Goal: Information Seeking & Learning: Learn about a topic

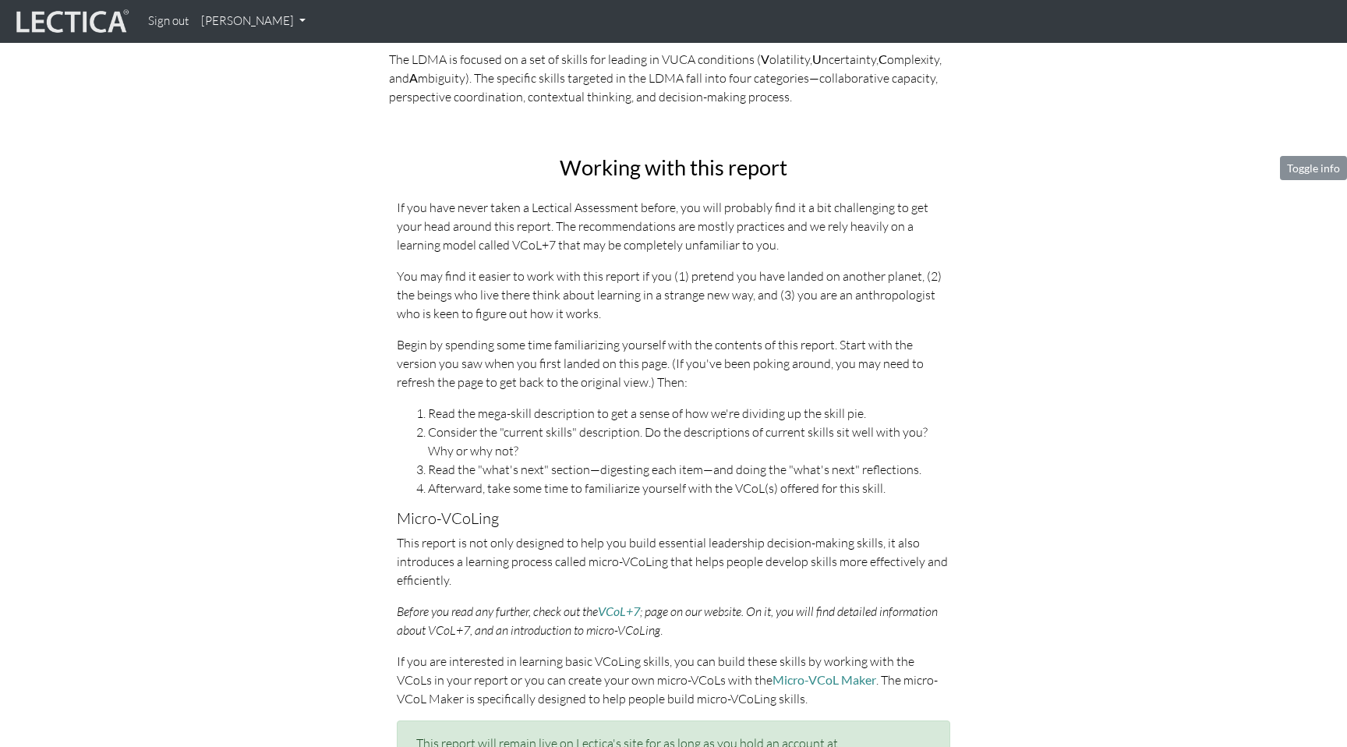
scroll to position [518, 0]
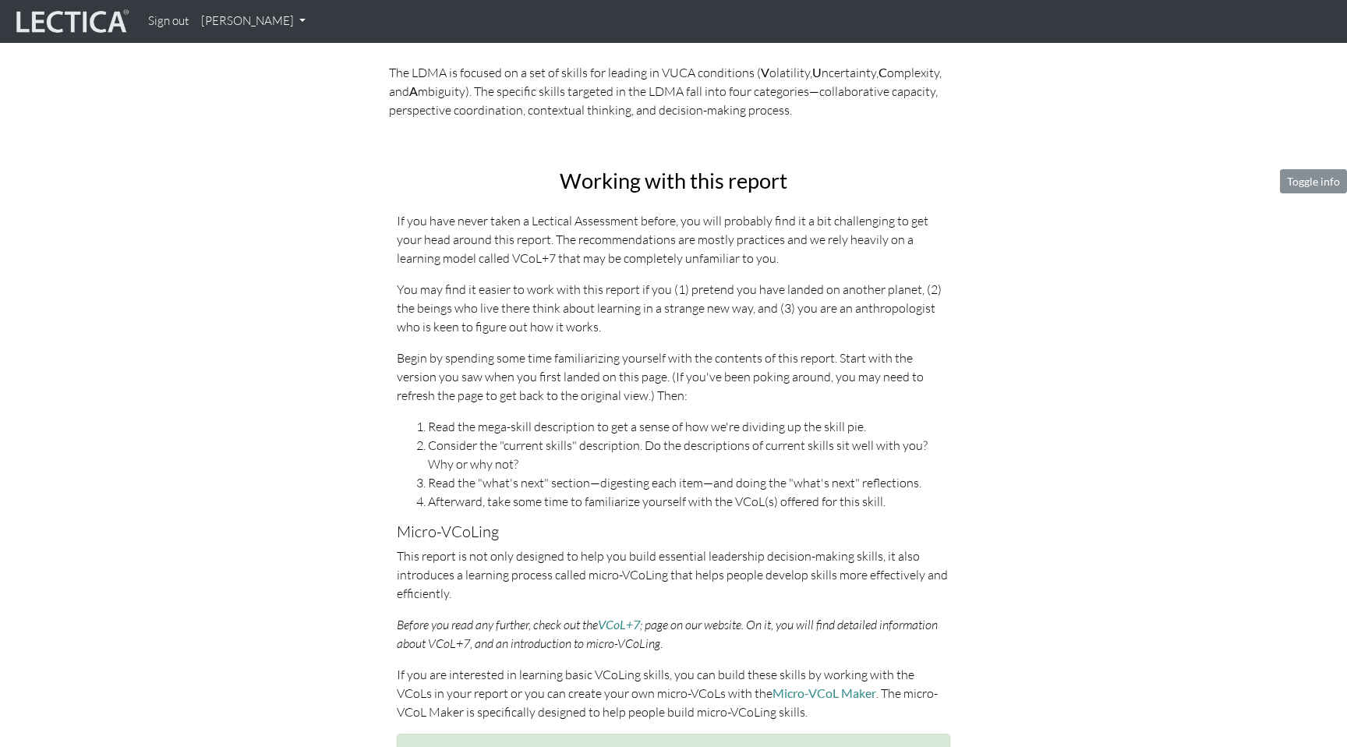
click at [560, 263] on p "If you have never taken a Lectical Assessment before, you will probably find it…" at bounding box center [674, 239] width 554 height 56
click at [568, 288] on p "You may find it easier to work with this report if you (1) pretend you have lan…" at bounding box center [674, 308] width 554 height 56
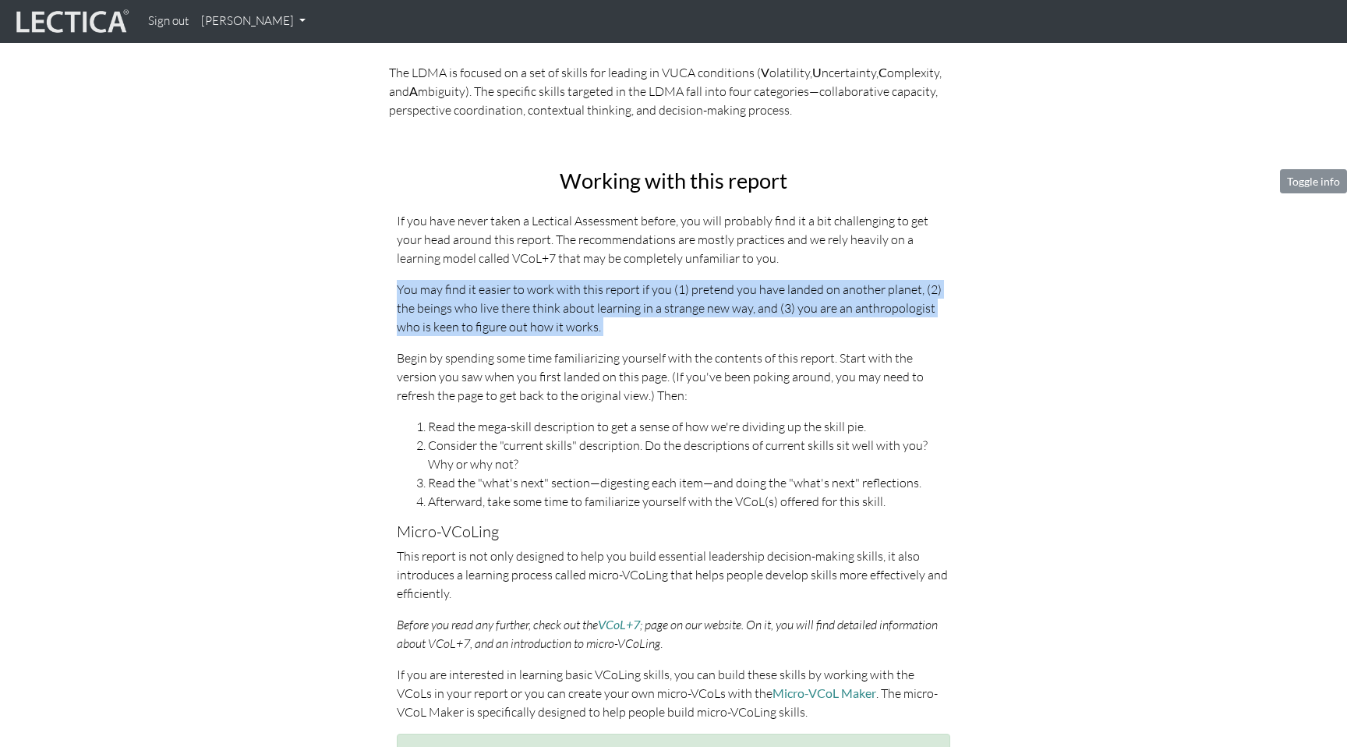
click at [568, 288] on p "You may find it easier to work with this report if you (1) pretend you have lan…" at bounding box center [674, 308] width 554 height 56
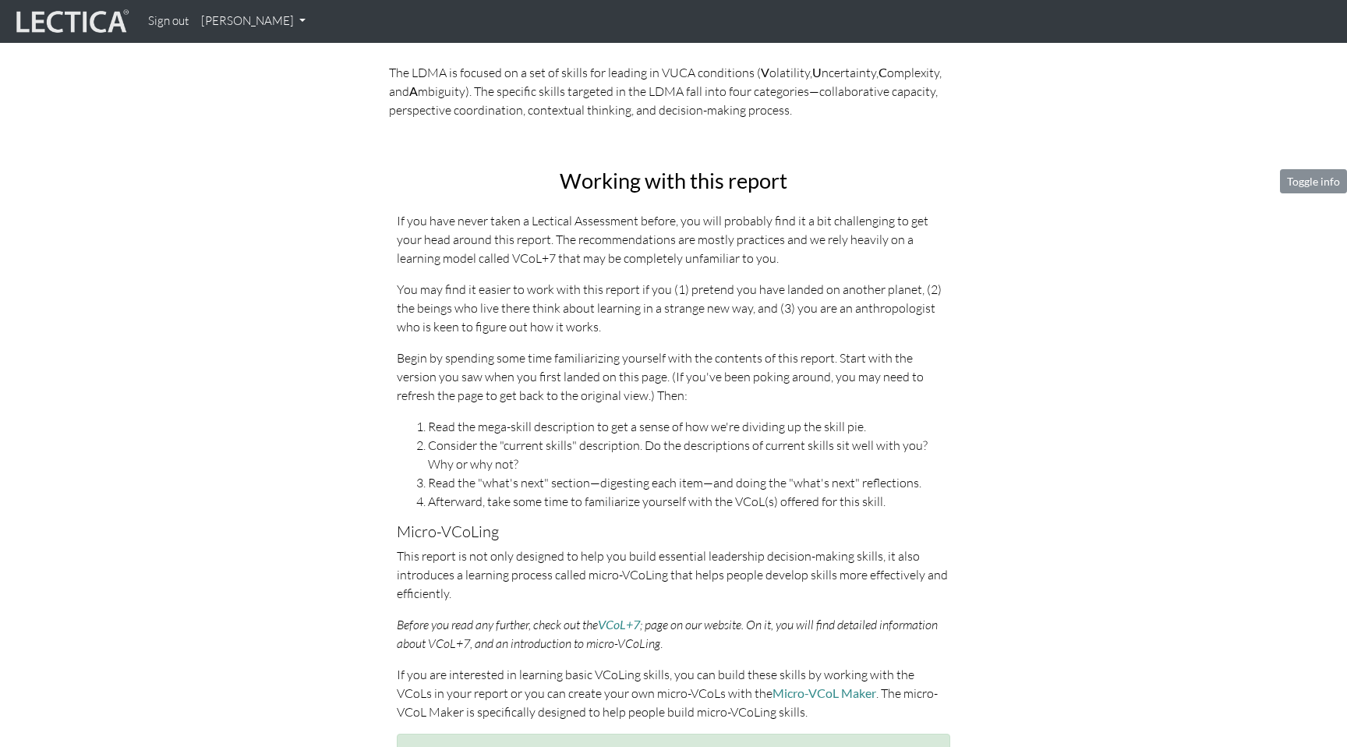
click at [594, 265] on p "If you have never taken a Lectical Assessment before, you will probably find it…" at bounding box center [674, 239] width 554 height 56
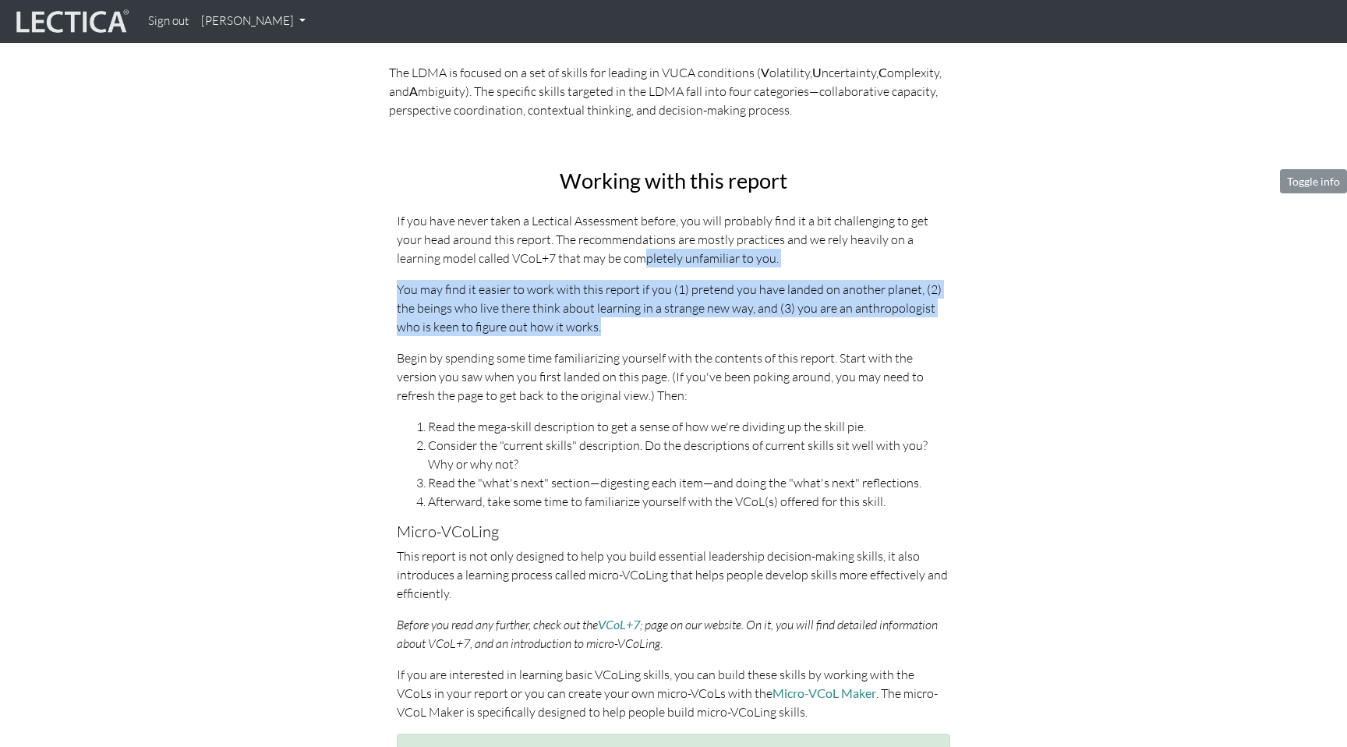
drag, startPoint x: 595, startPoint y: 265, endPoint x: 600, endPoint y: 324, distance: 59.4
click at [600, 324] on div "Working with this report If you have never taken a Lectical Assessment before, …" at bounding box center [673, 513] width 577 height 689
click at [600, 324] on p "You may find it easier to work with this report if you (1) pretend you have lan…" at bounding box center [674, 308] width 554 height 56
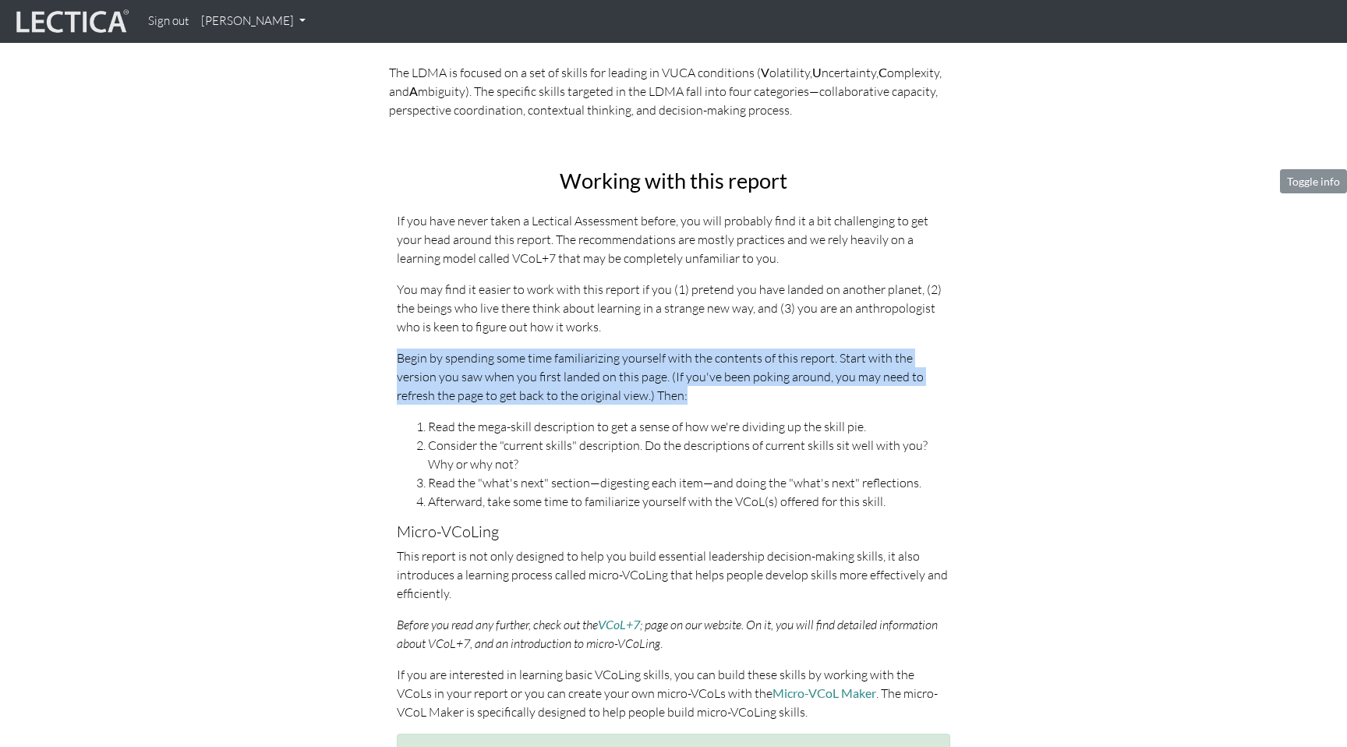
drag, startPoint x: 639, startPoint y: 341, endPoint x: 650, endPoint y: 395, distance: 54.9
click at [650, 395] on div "Working with this report If you have never taken a Lectical Assessment before, …" at bounding box center [673, 513] width 577 height 689
click at [650, 395] on p "Begin by spending some time familiarizing yourself with the contents of this re…" at bounding box center [674, 377] width 554 height 56
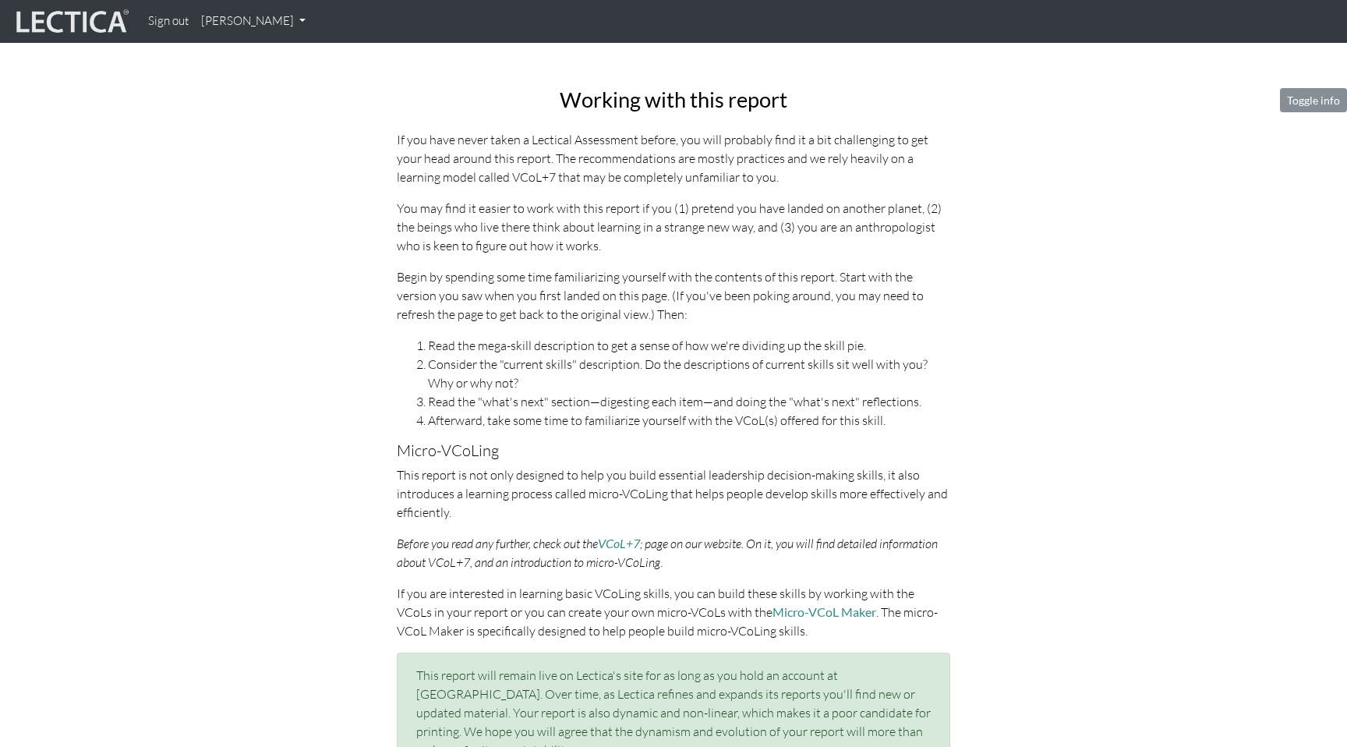
scroll to position [610, 0]
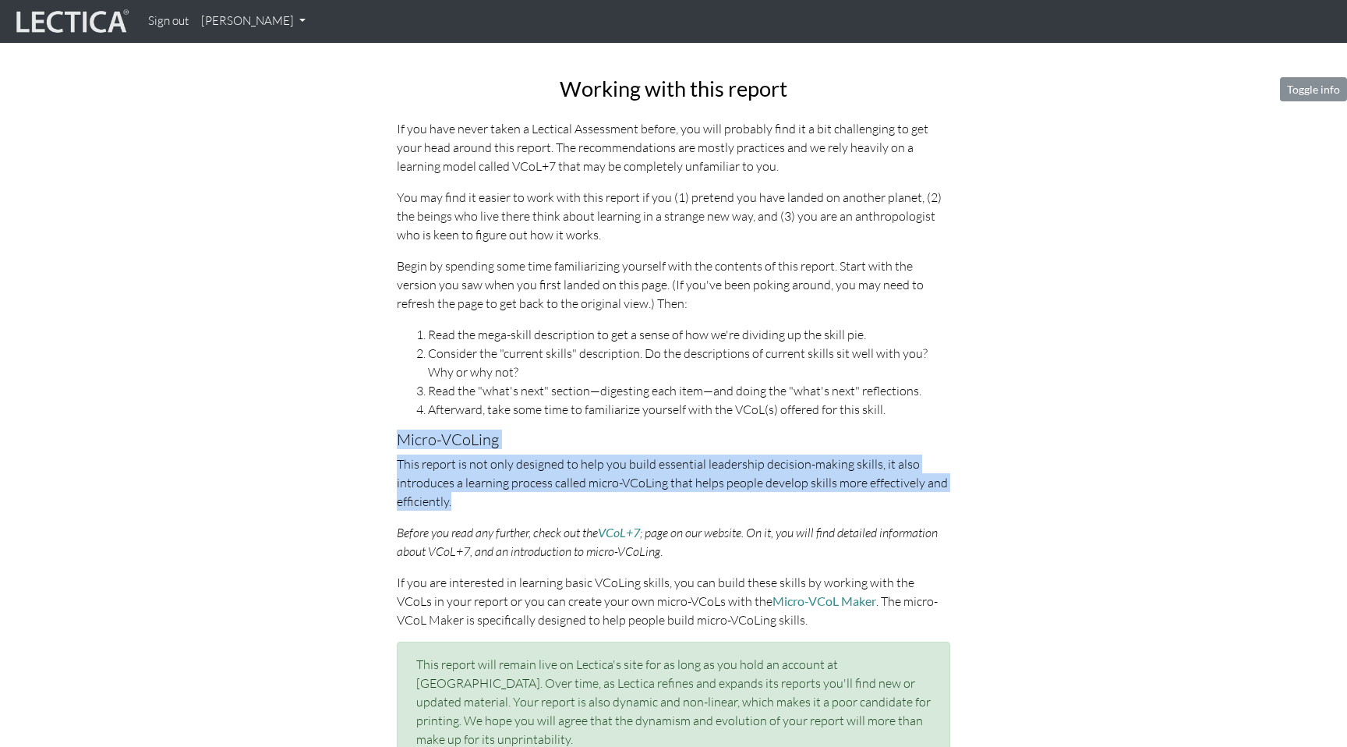
drag, startPoint x: 602, startPoint y: 420, endPoint x: 621, endPoint y: 494, distance: 76.6
click at [621, 494] on div "Working with this report If you have never taken a Lectical Assessment before, …" at bounding box center [673, 421] width 577 height 689
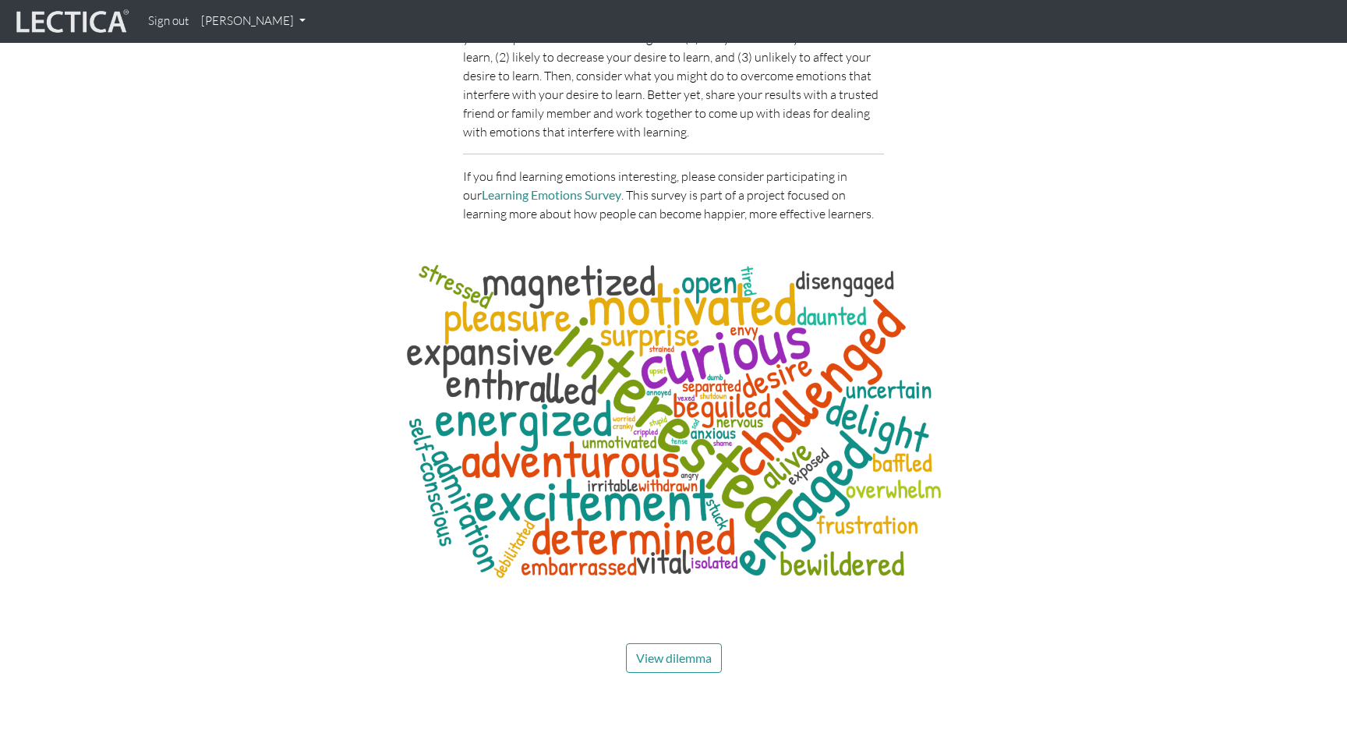
scroll to position [5467, 0]
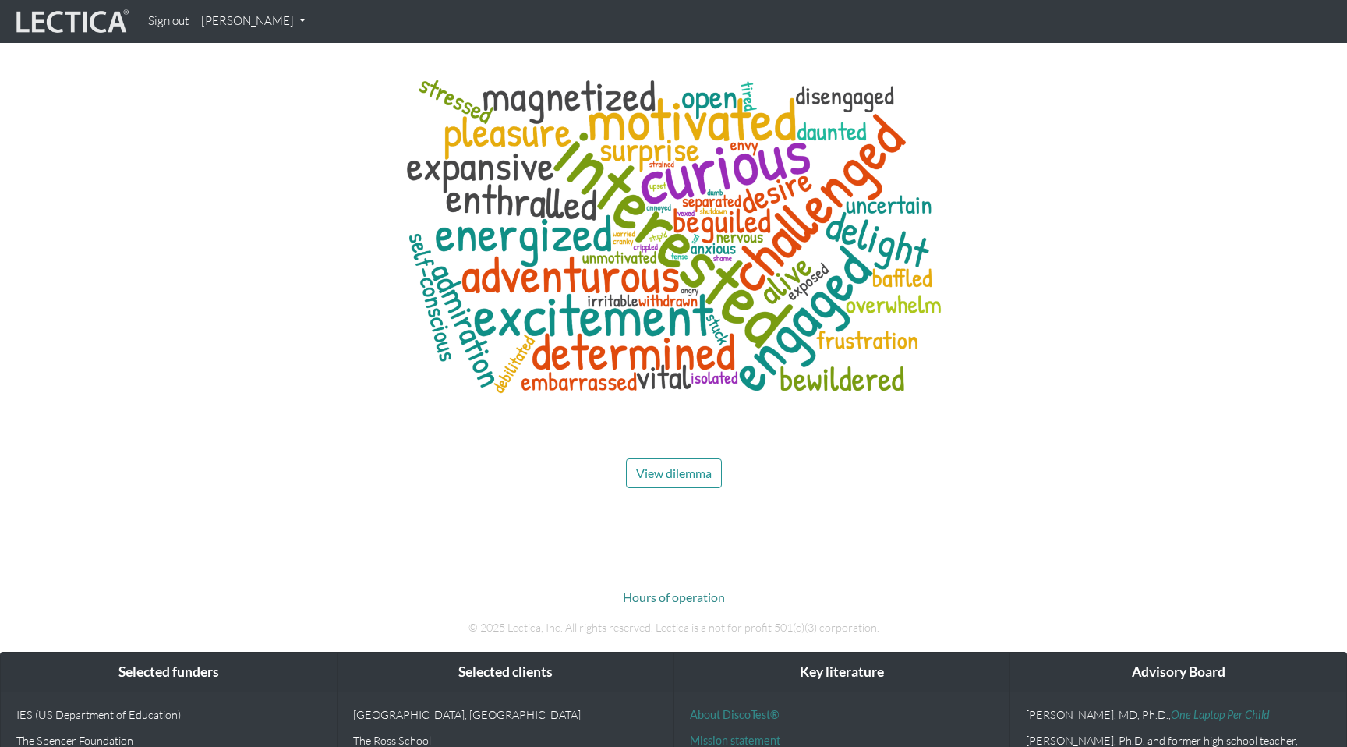
click at [691, 465] on span "View dilemma" at bounding box center [674, 472] width 76 height 15
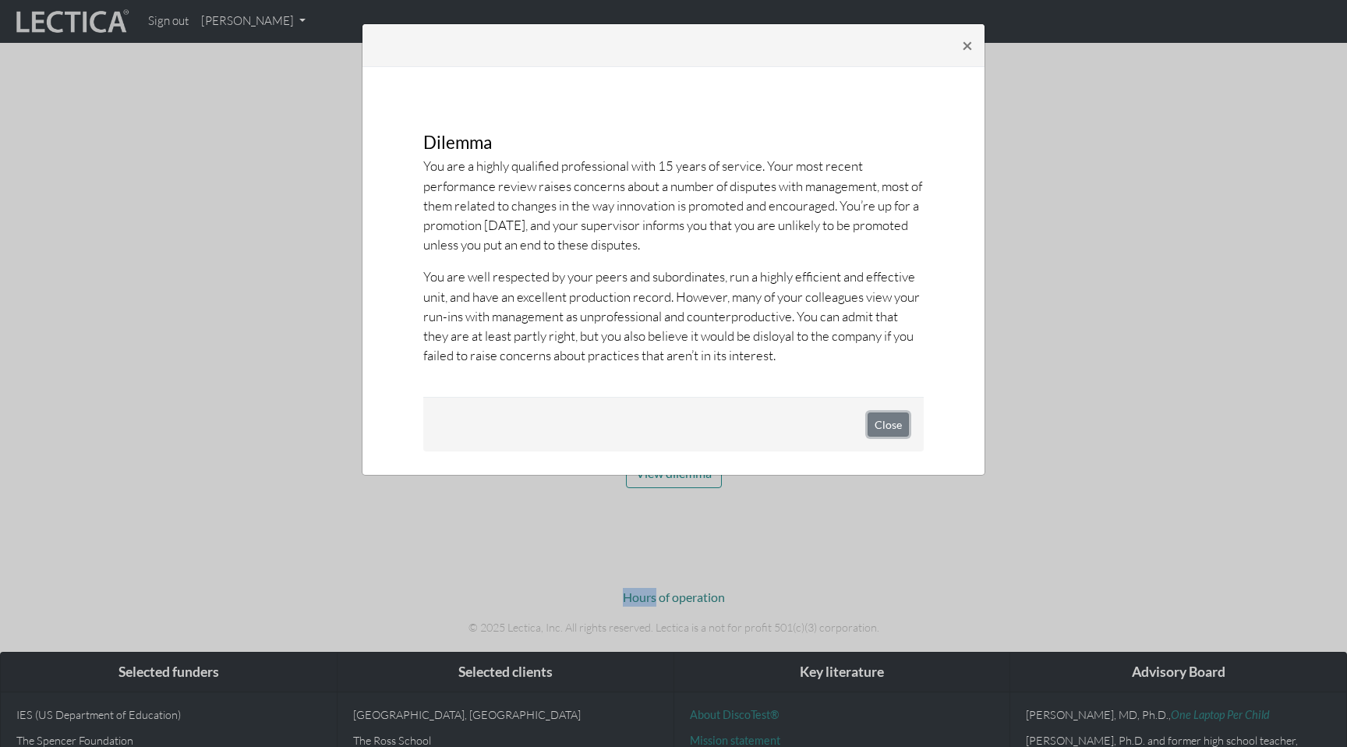
click at [880, 430] on button "Close" at bounding box center [888, 424] width 41 height 24
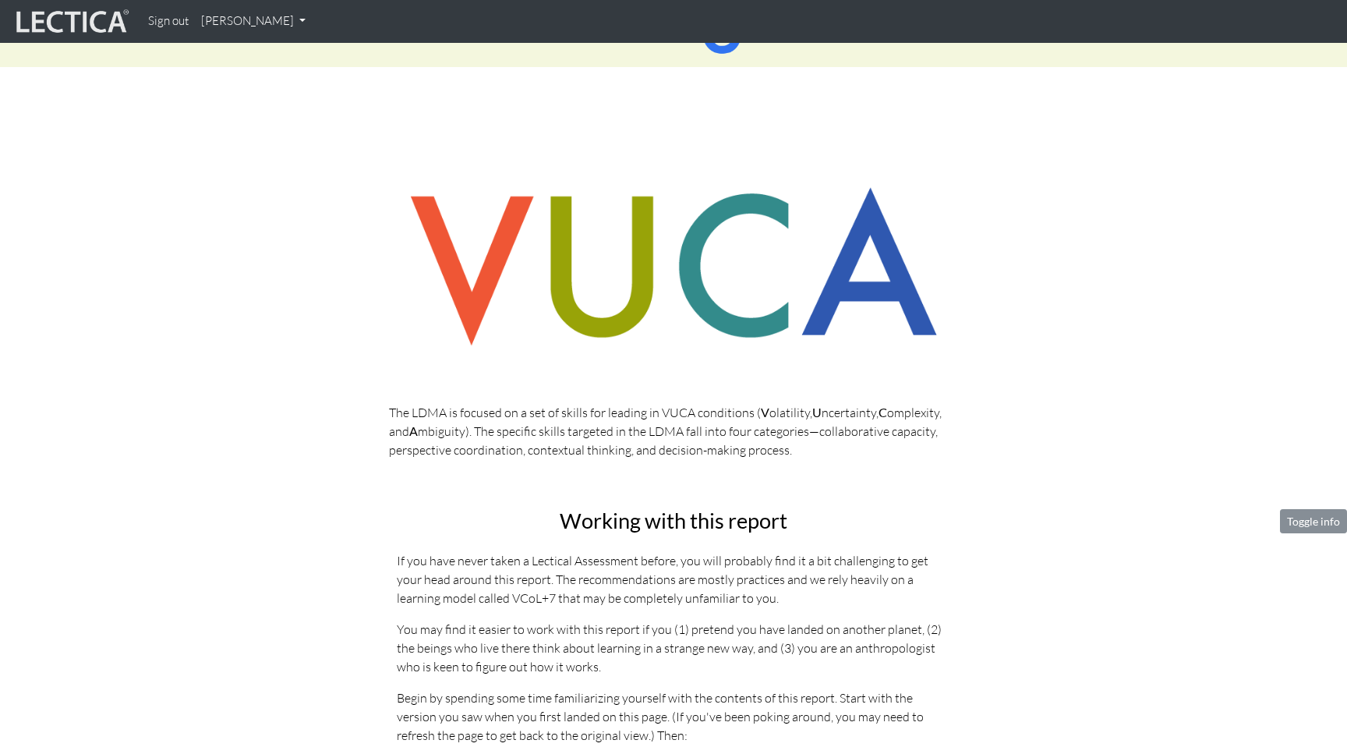
scroll to position [226, 0]
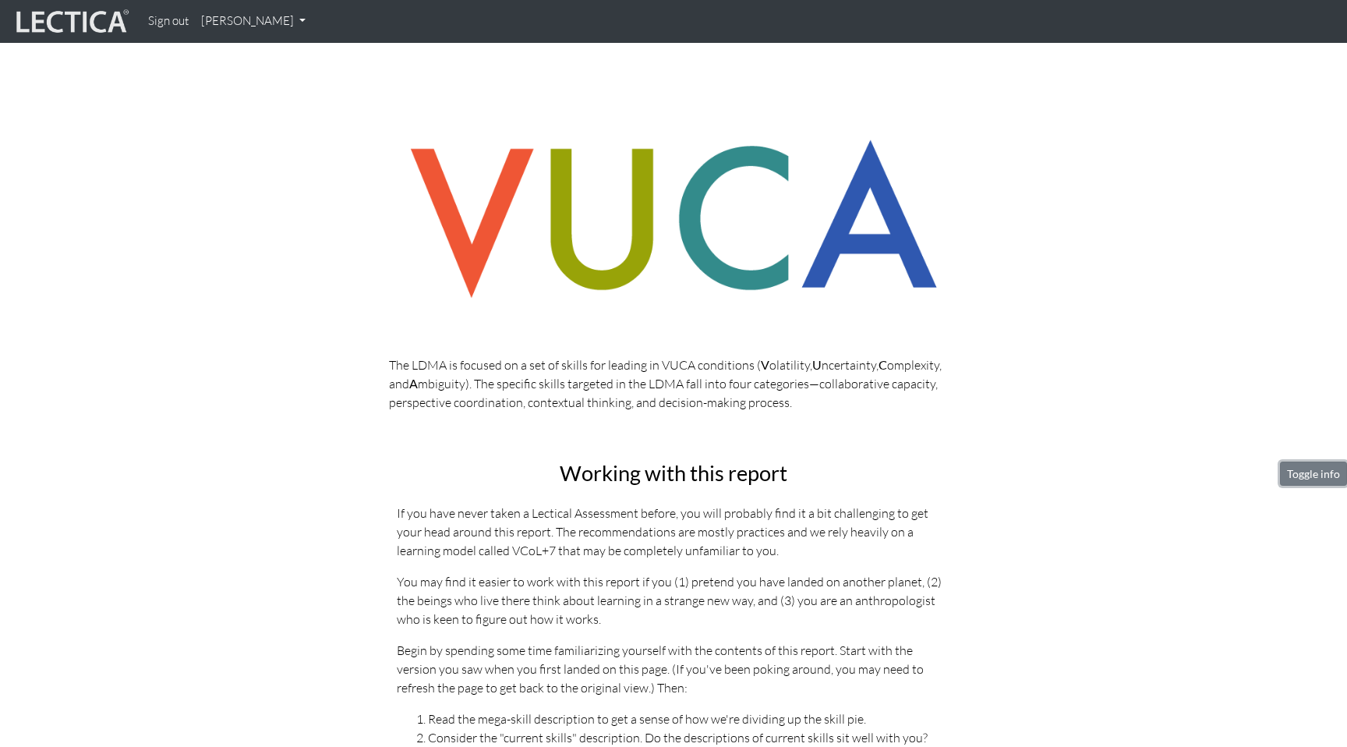
click at [1307, 481] on button "Toggle info" at bounding box center [1313, 474] width 67 height 24
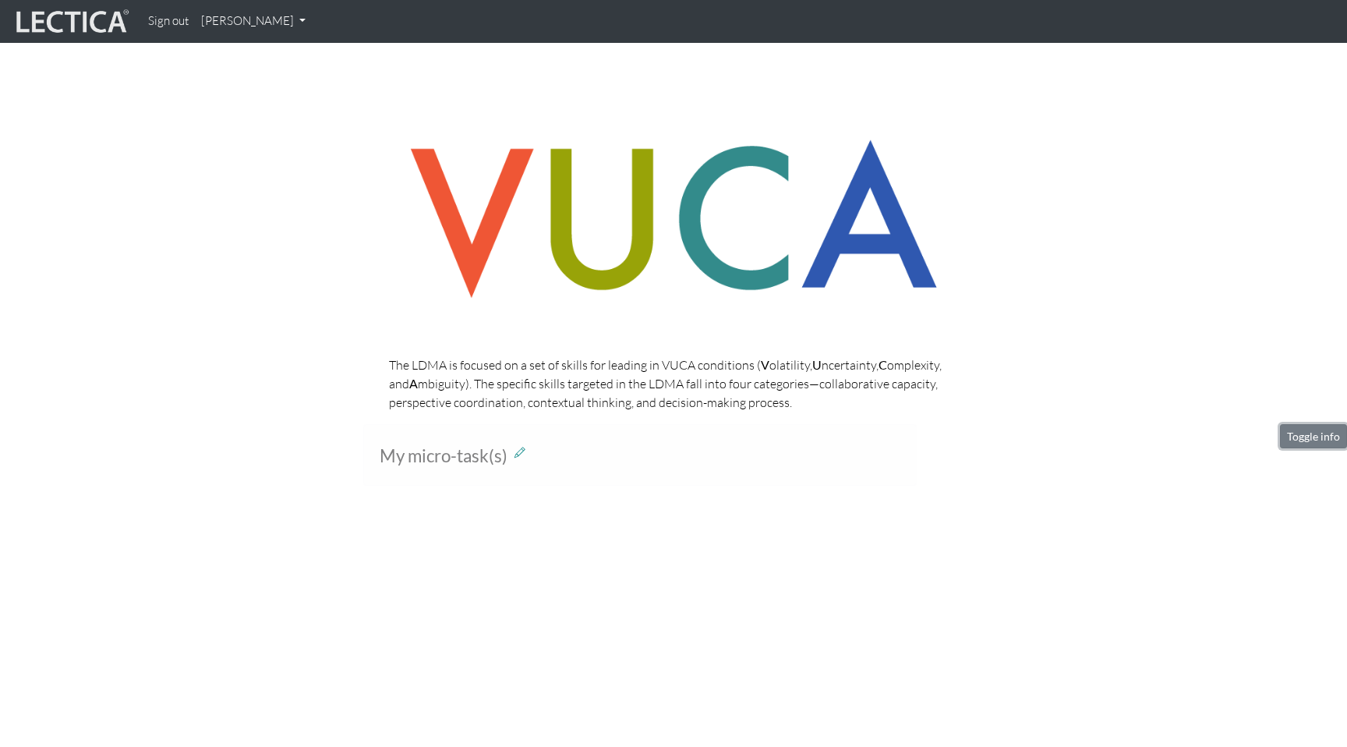
click at [1320, 441] on button "Toggle info" at bounding box center [1313, 436] width 67 height 24
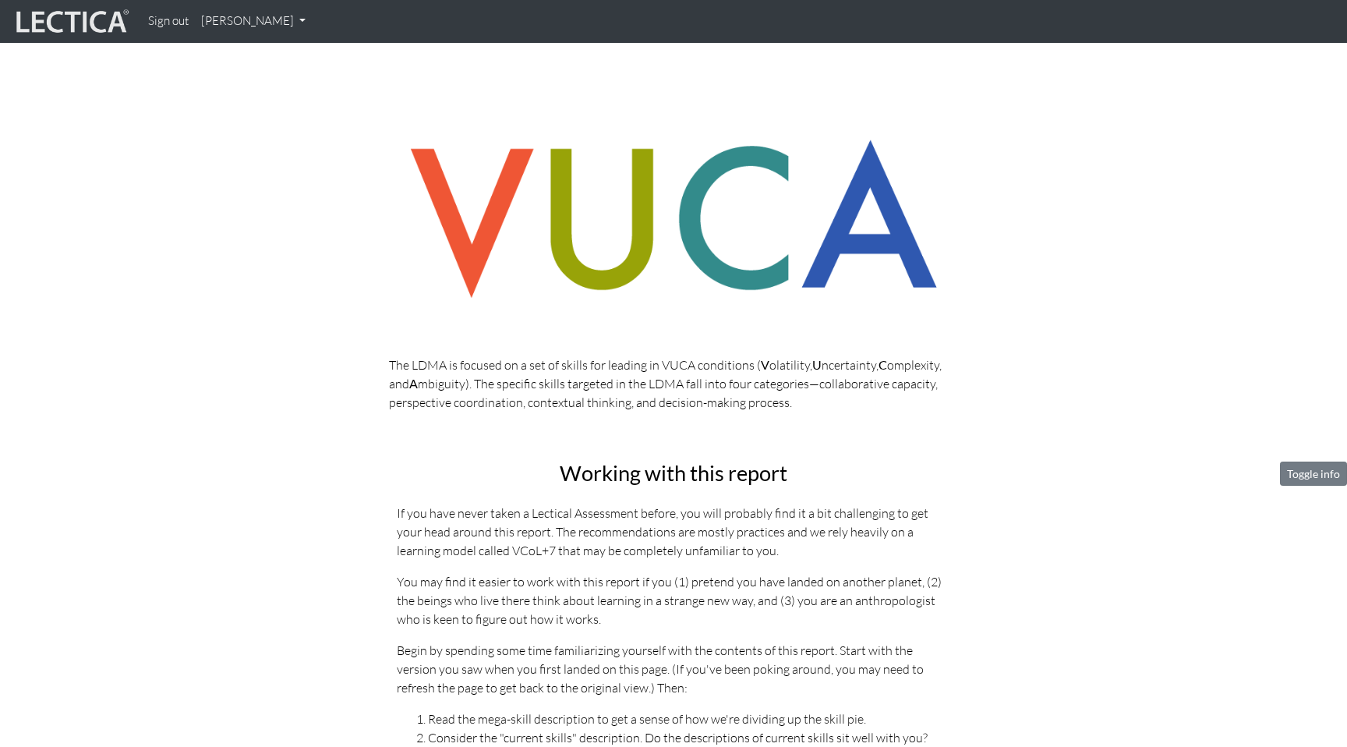
click at [1316, 477] on button "Toggle info" at bounding box center [1313, 474] width 67 height 24
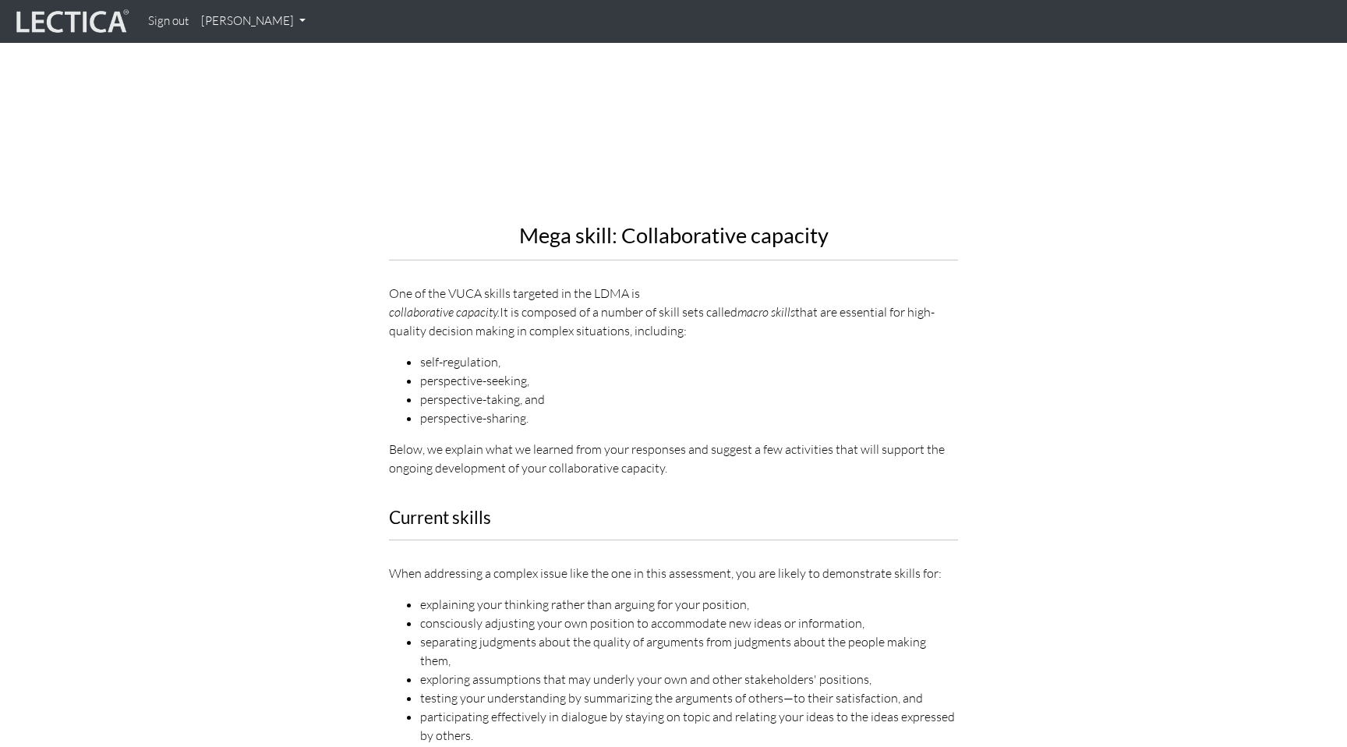
scroll to position [952, 0]
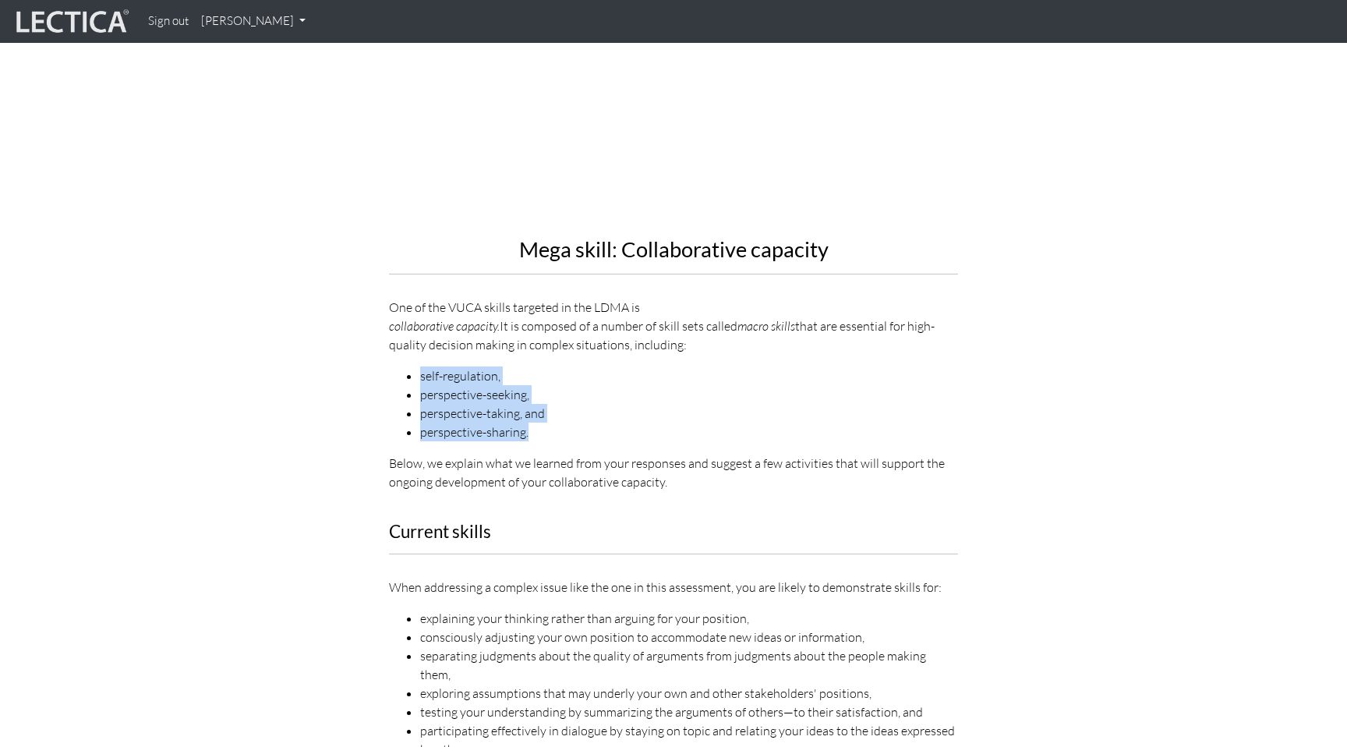
drag, startPoint x: 495, startPoint y: 345, endPoint x: 554, endPoint y: 415, distance: 91.3
click at [554, 415] on div "Mega skill: Collaborative capacity One of the VUCA skills targeted in the LDMA …" at bounding box center [673, 169] width 569 height 644
click at [571, 454] on p "Below, we explain what we learned from your responses and suggest a few activit…" at bounding box center [673, 472] width 569 height 37
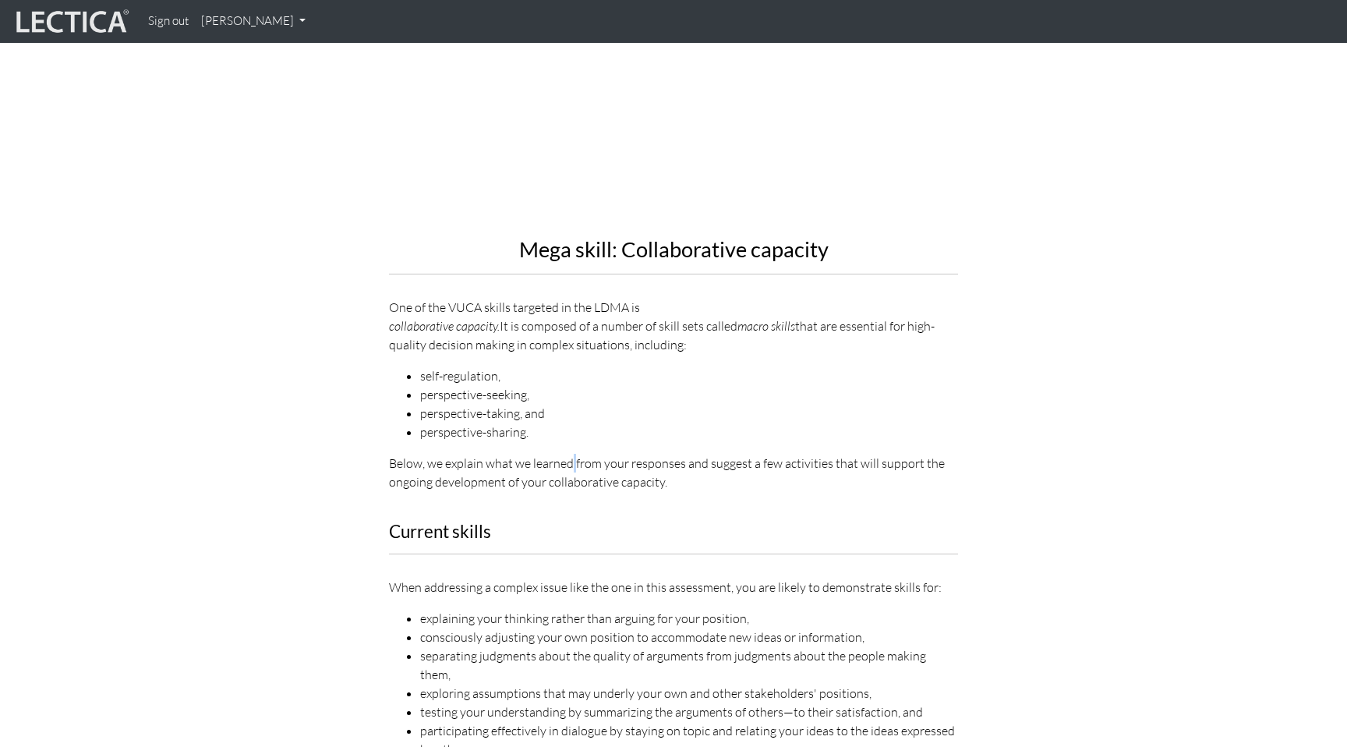
click at [571, 454] on p "Below, we explain what we learned from your responses and suggest a few activit…" at bounding box center [673, 472] width 569 height 37
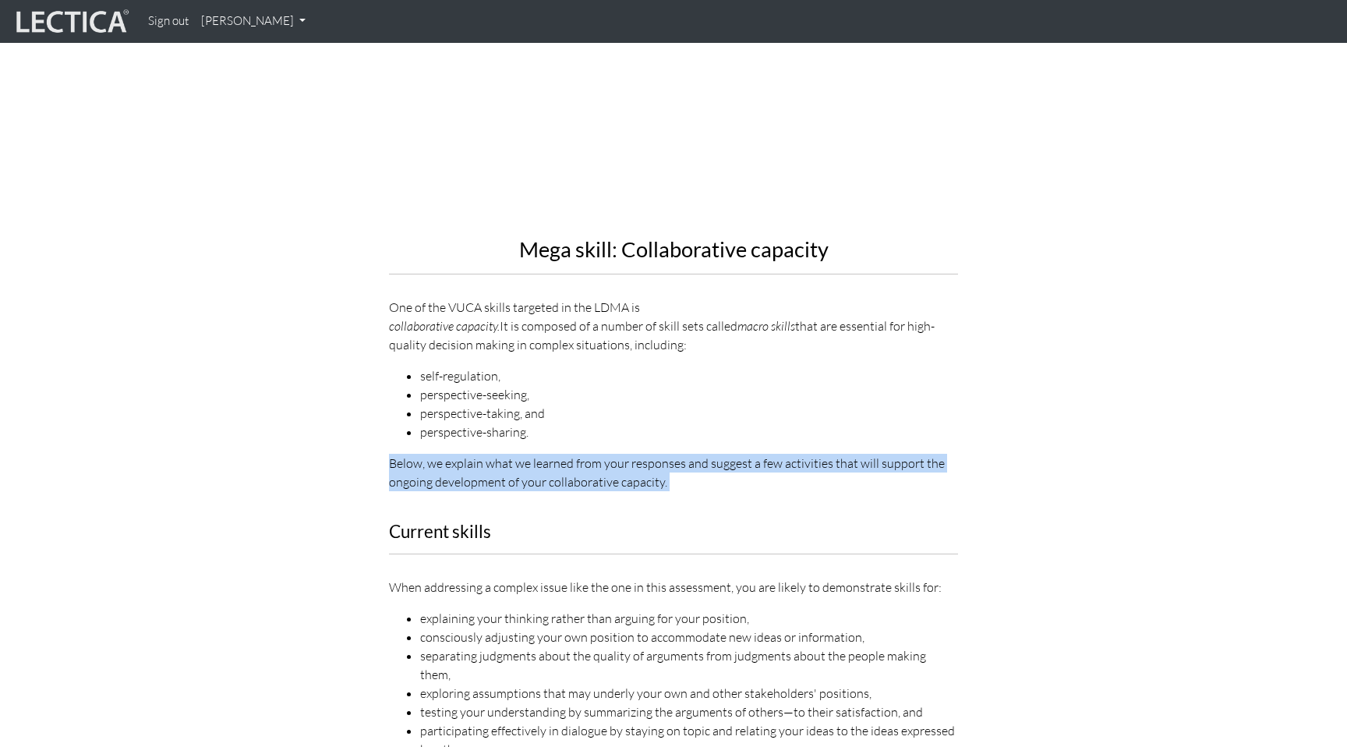
click at [571, 454] on p "Below, we explain what we learned from your responses and suggest a few activit…" at bounding box center [673, 472] width 569 height 37
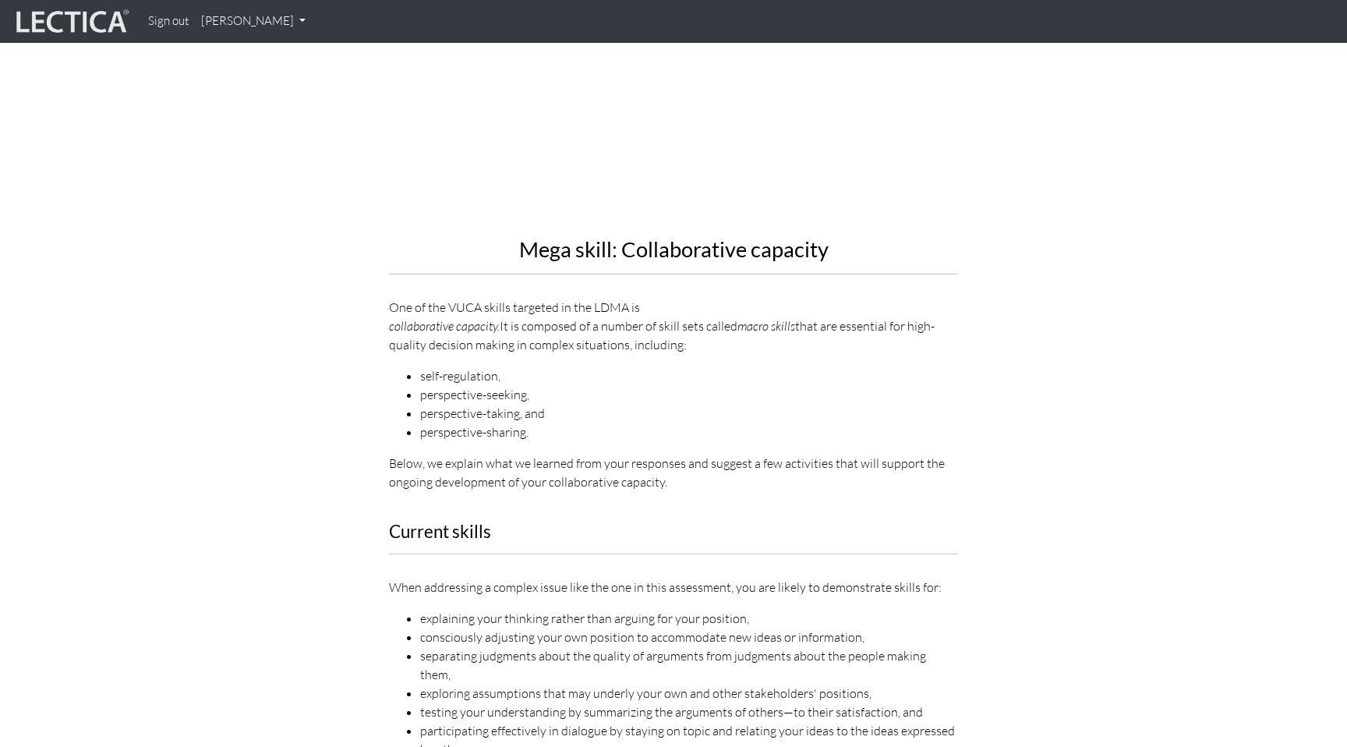
click at [571, 454] on p "Below, we explain what we learned from your responses and suggest a few activit…" at bounding box center [673, 472] width 569 height 37
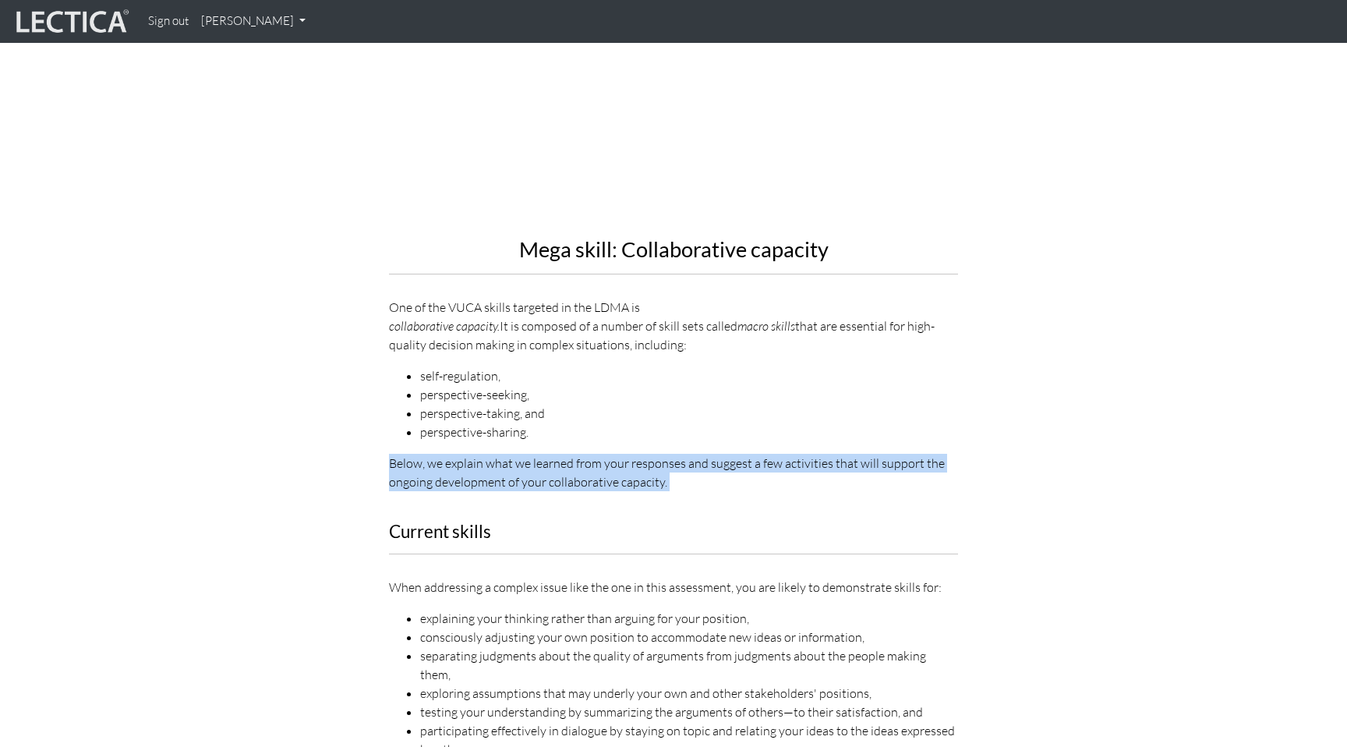
click at [571, 454] on p "Below, we explain what we learned from your responses and suggest a few activit…" at bounding box center [673, 472] width 569 height 37
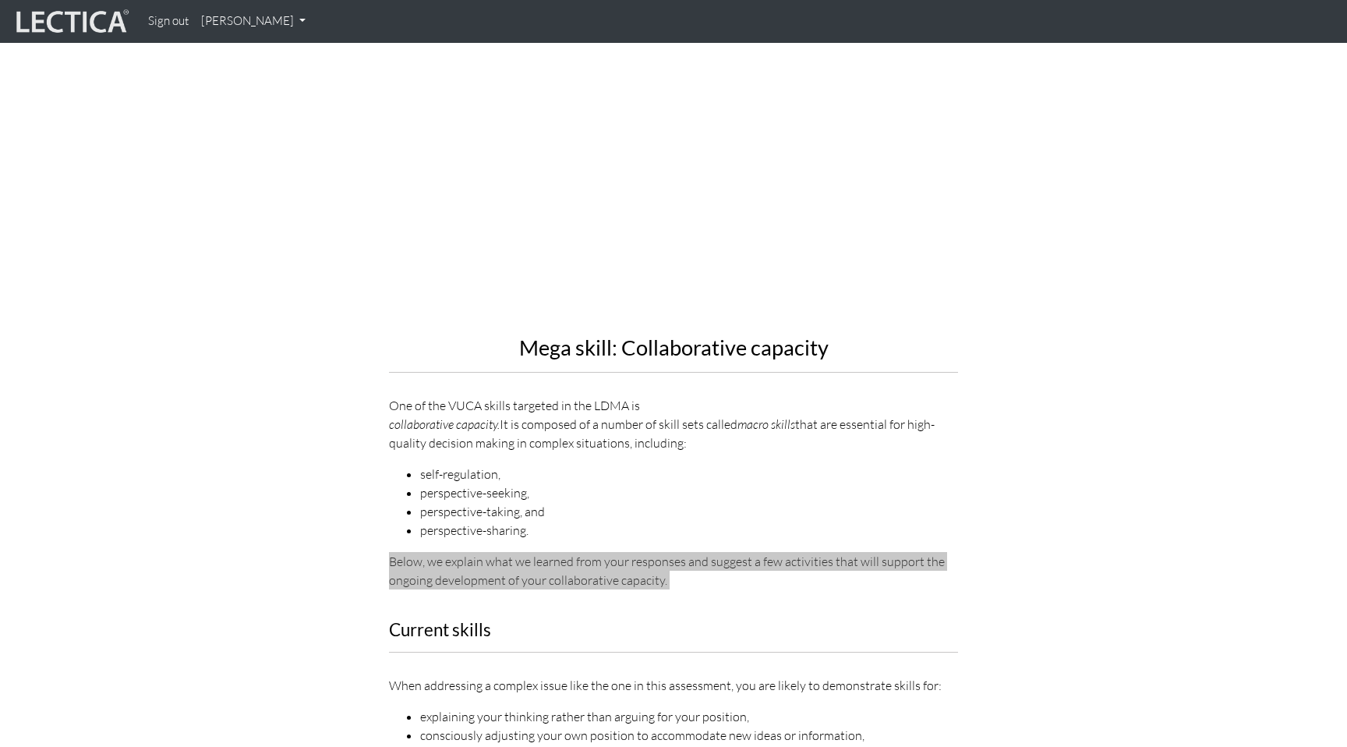
scroll to position [426, 0]
